Goal: Communication & Community: Ask a question

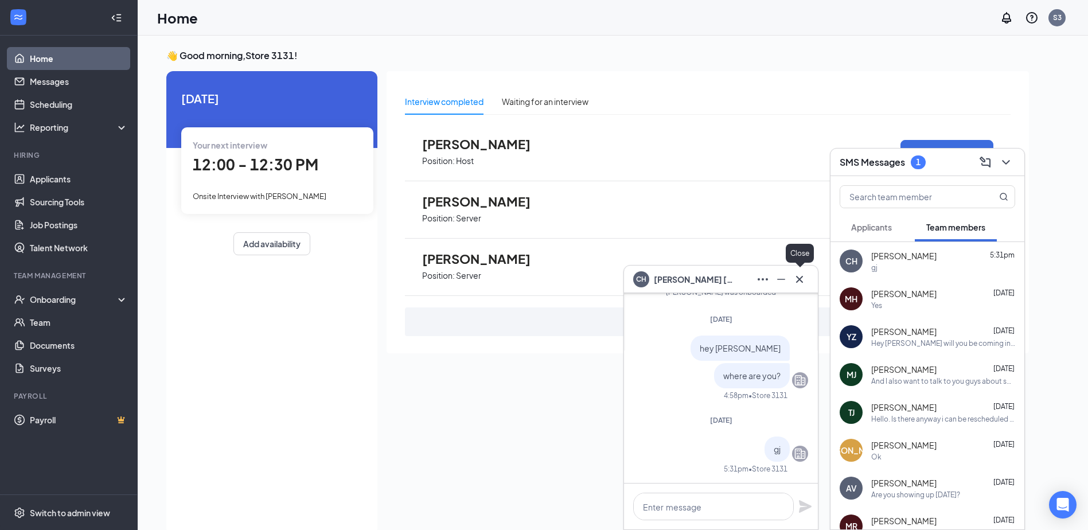
click at [798, 275] on icon "Cross" at bounding box center [799, 279] width 14 height 14
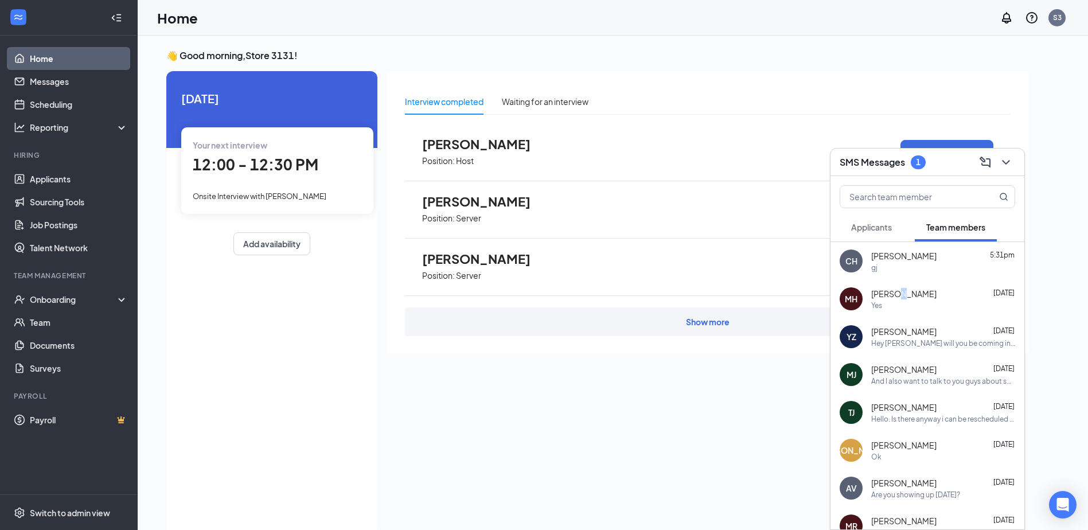
click at [894, 297] on span "[PERSON_NAME]" at bounding box center [903, 293] width 65 height 11
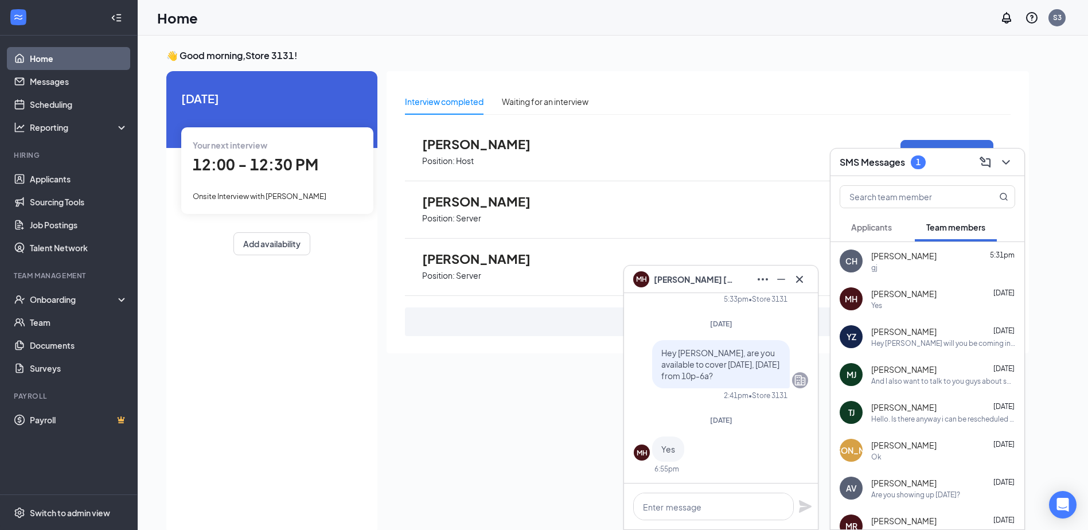
drag, startPoint x: 894, startPoint y: 297, endPoint x: 912, endPoint y: 292, distance: 18.0
click at [912, 292] on span "[PERSON_NAME]" at bounding box center [903, 293] width 65 height 11
click at [728, 513] on textarea at bounding box center [713, 506] width 161 height 28
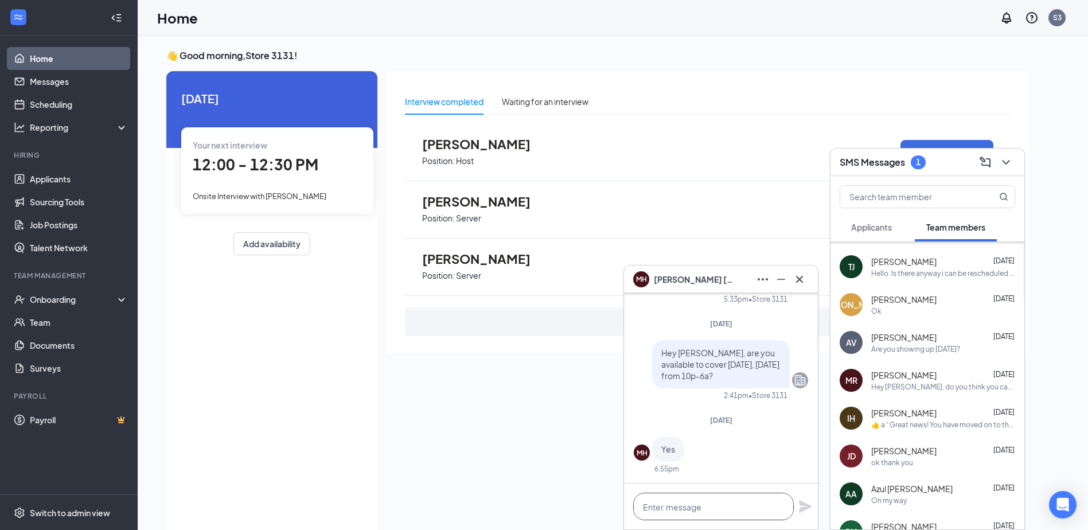
scroll to position [172, 0]
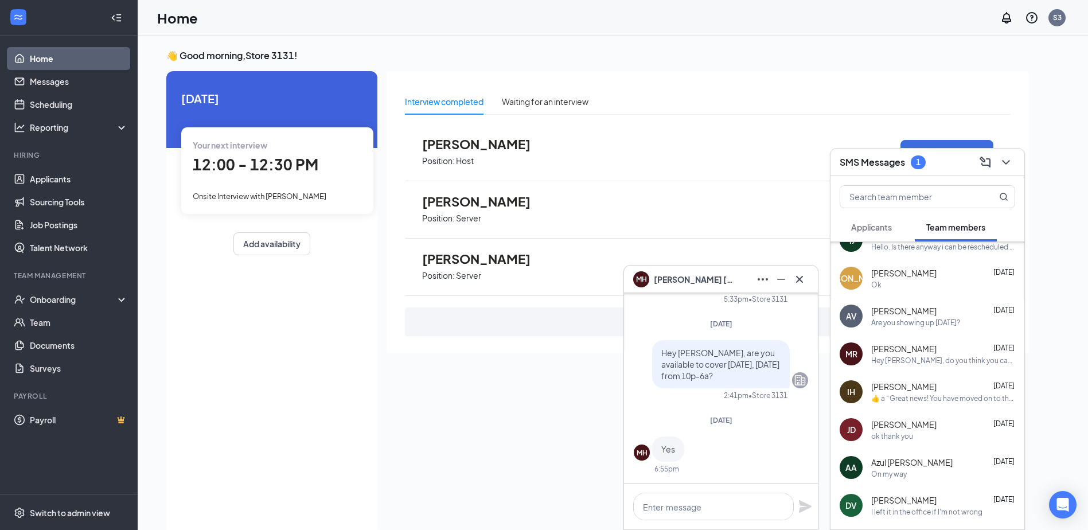
click at [926, 427] on div "[PERSON_NAME] [DATE]" at bounding box center [943, 424] width 144 height 11
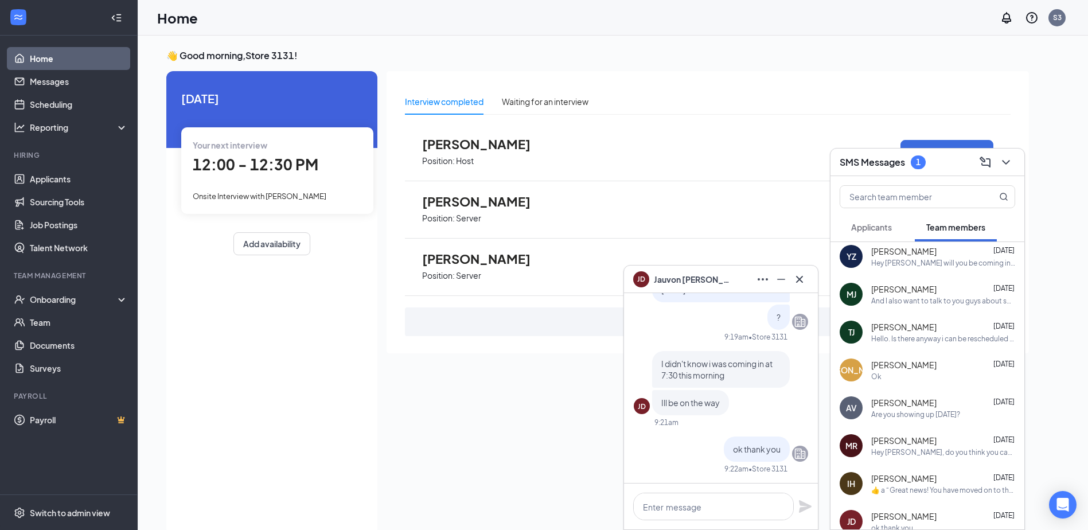
scroll to position [0, 0]
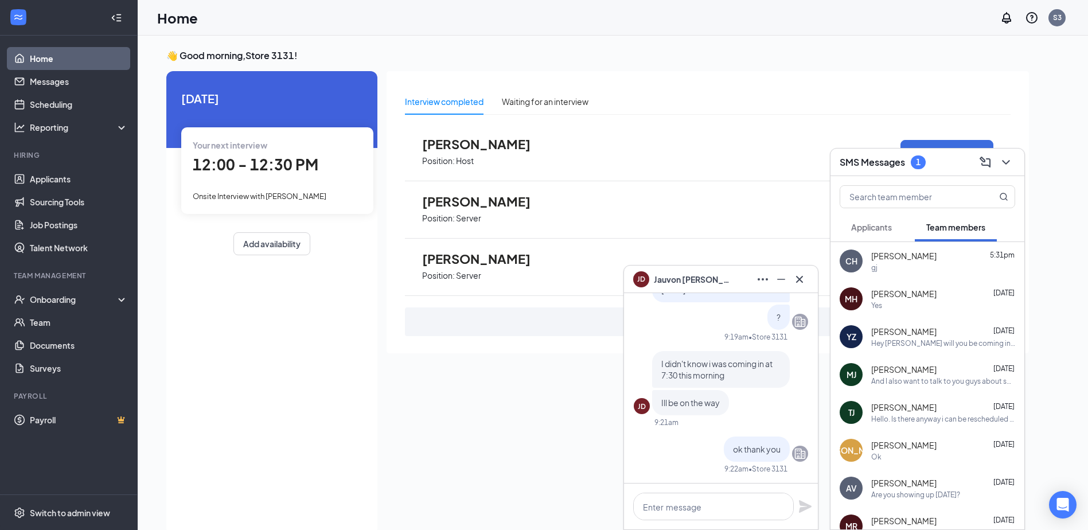
click at [919, 296] on span "[PERSON_NAME]" at bounding box center [903, 293] width 65 height 11
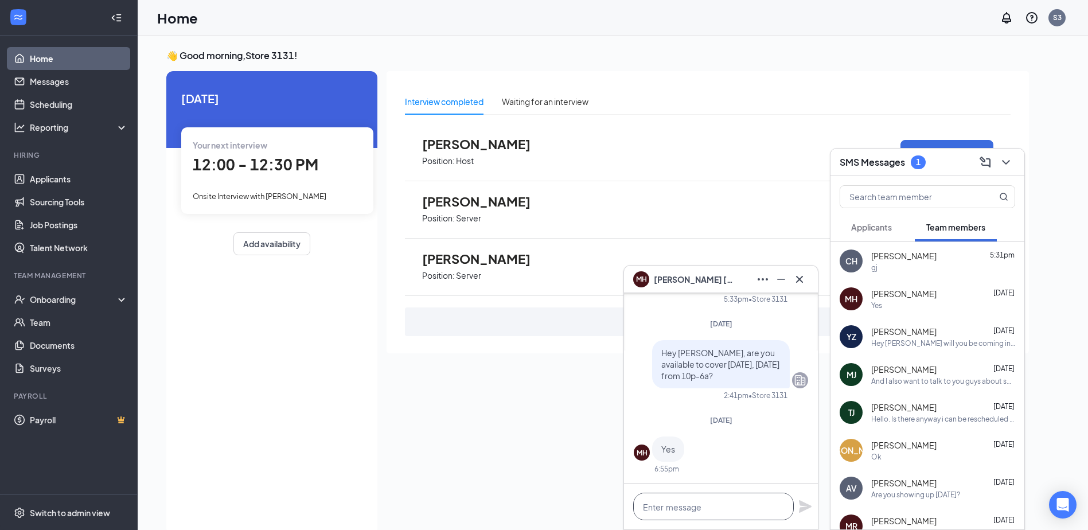
drag, startPoint x: 694, startPoint y: 506, endPoint x: 718, endPoint y: 494, distance: 27.2
click at [695, 500] on textarea at bounding box center [713, 506] width 161 height 28
type textarea "h"
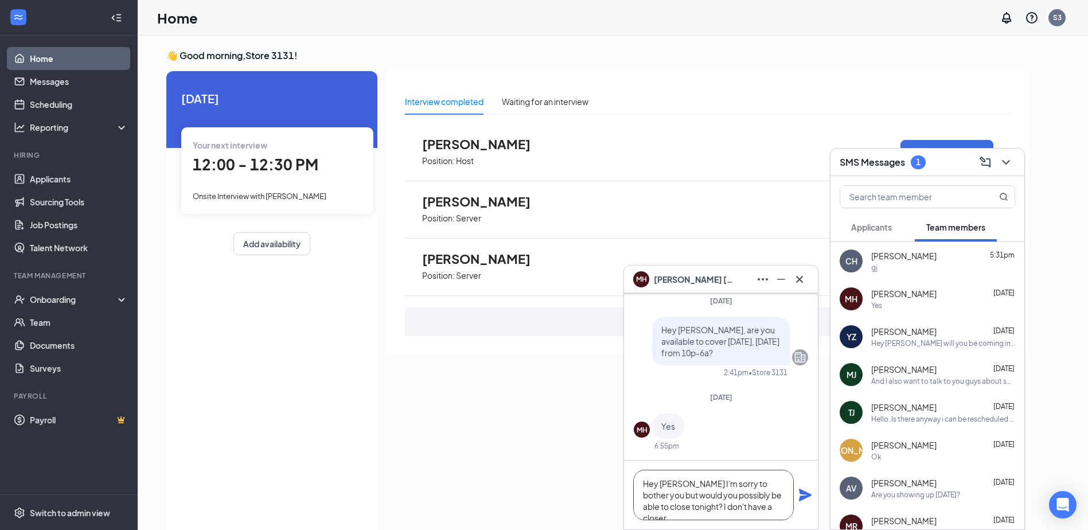
click at [754, 511] on textarea "Hey [PERSON_NAME] I'm sorry to bother you but would you possibly be able to clo…" at bounding box center [713, 495] width 161 height 50
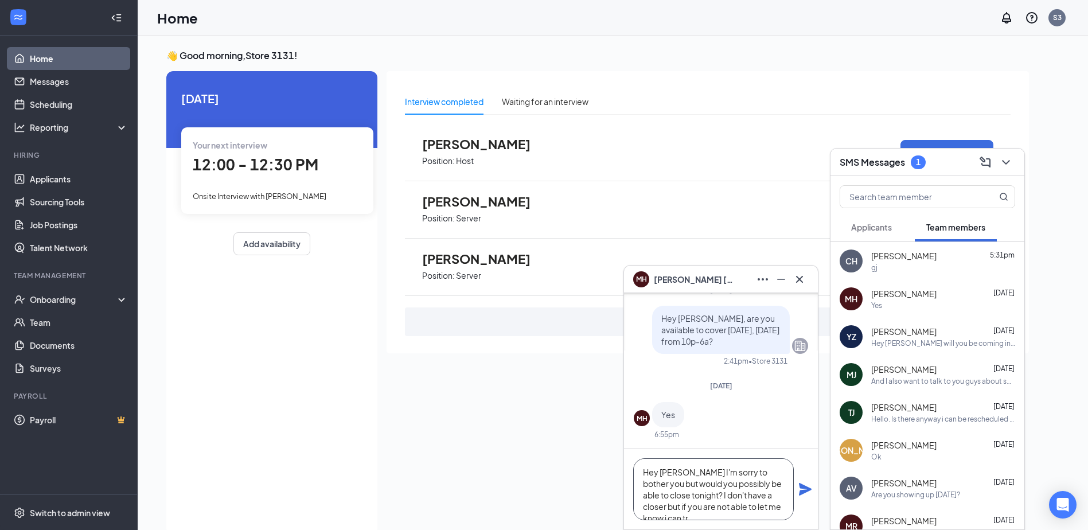
scroll to position [12, 0]
click at [750, 510] on textarea "Hey [PERSON_NAME] I'm sorry to bother you but would you possibly be able to clo…" at bounding box center [713, 489] width 161 height 62
type textarea "Hey [PERSON_NAME] I'm sorry to bother you but would you possibly be able to clo…"
click at [802, 490] on icon "Plane" at bounding box center [805, 489] width 14 height 14
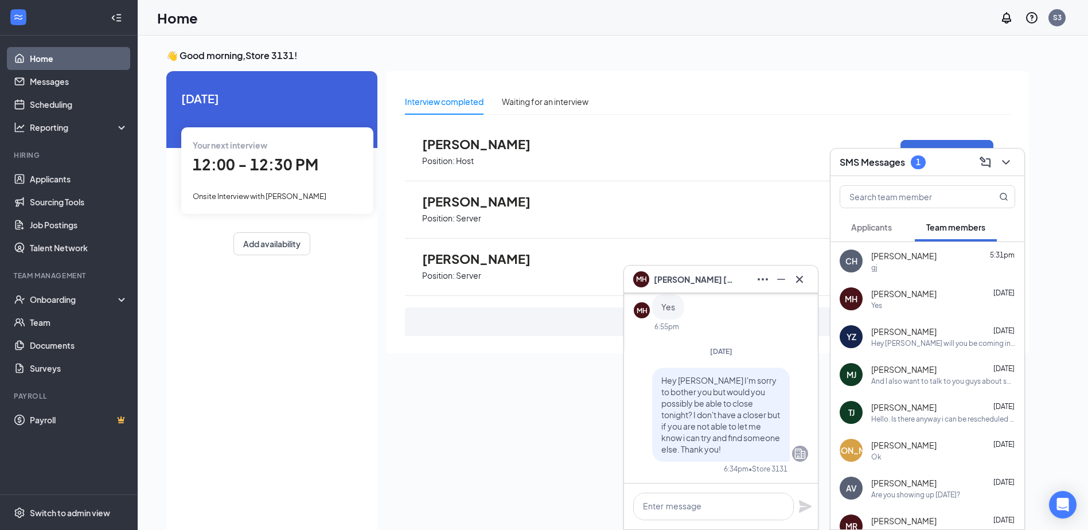
scroll to position [0, 0]
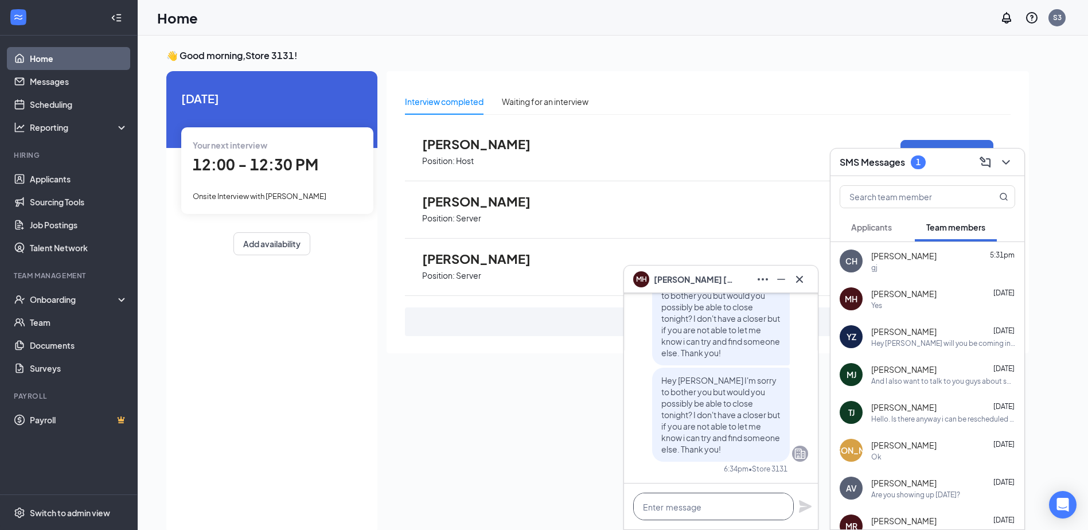
click at [744, 507] on textarea at bounding box center [713, 506] width 161 height 28
click at [721, 420] on p "Hey [PERSON_NAME] I'm sorry to bother you but would you possibly be able to clo…" at bounding box center [720, 414] width 119 height 80
click at [739, 508] on textarea at bounding box center [713, 506] width 161 height 28
type textarea "E"
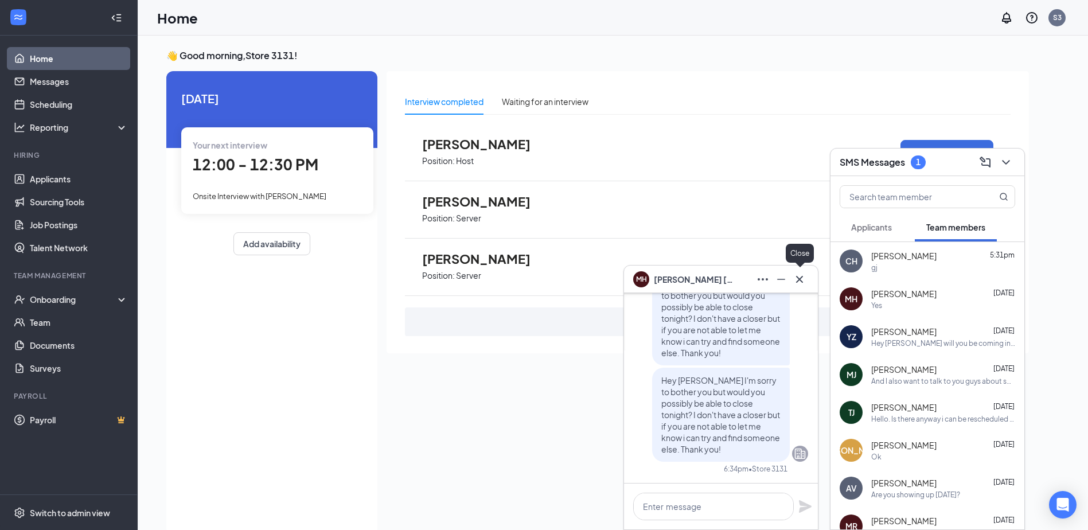
click at [799, 280] on icon "Cross" at bounding box center [799, 278] width 7 height 7
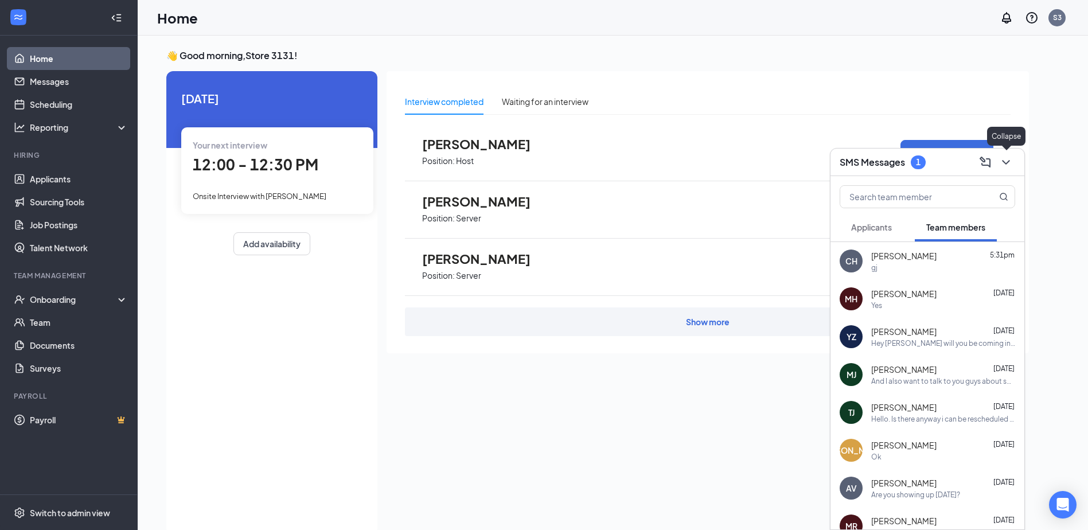
click at [1004, 164] on icon "ChevronDown" at bounding box center [1006, 162] width 14 height 14
